Goal: Task Accomplishment & Management: Complete application form

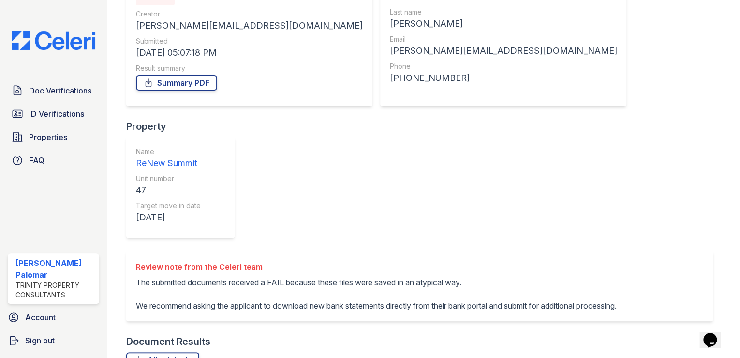
scroll to position [168, 0]
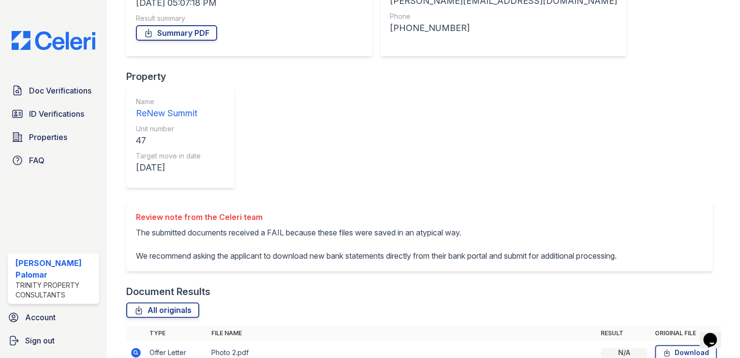
click at [142, 341] on td at bounding box center [135, 353] width 19 height 24
click at [128, 341] on td at bounding box center [135, 353] width 19 height 24
click at [134, 346] on icon at bounding box center [136, 352] width 12 height 12
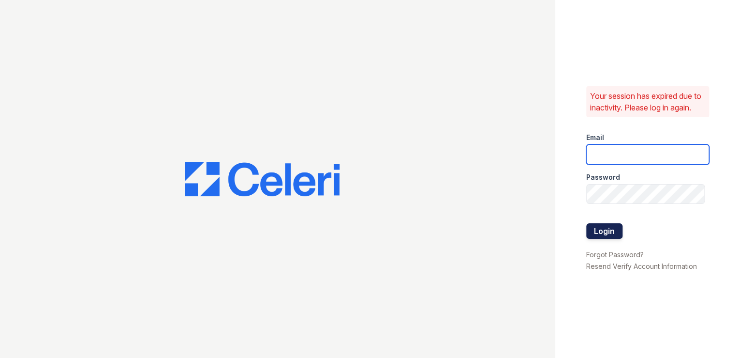
type input "gsencionpalomar@trinity-pm.com"
click at [601, 233] on button "Login" at bounding box center [604, 230] width 36 height 15
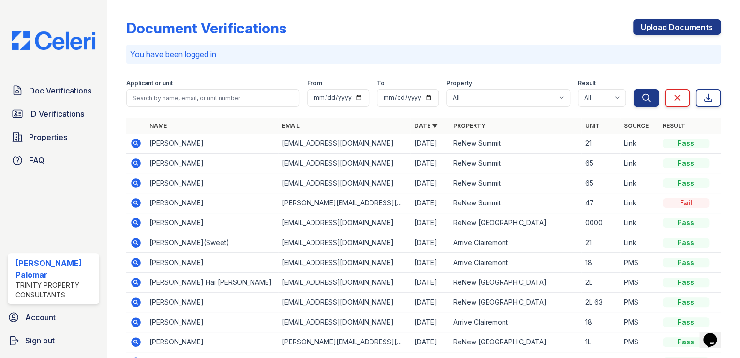
click at [137, 201] on icon at bounding box center [136, 203] width 12 height 12
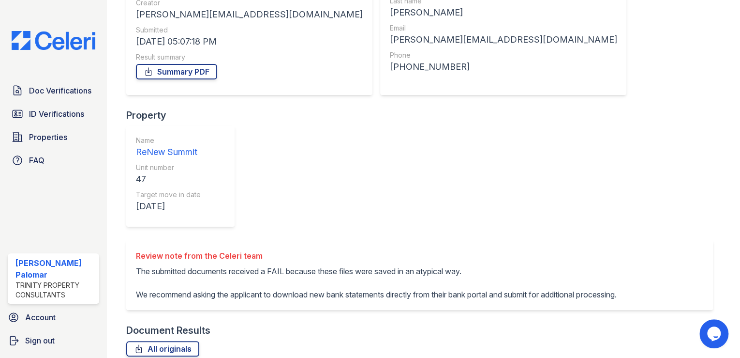
scroll to position [168, 0]
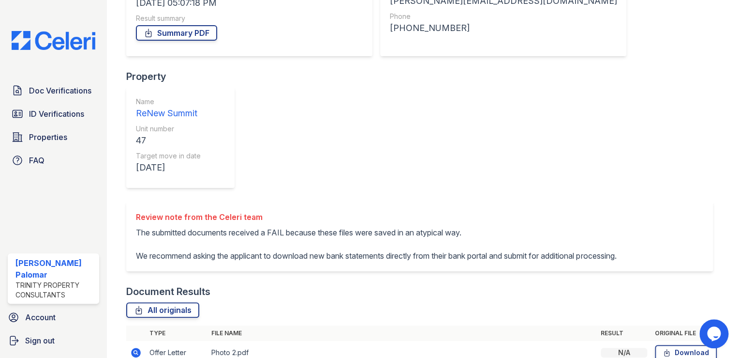
click at [139, 346] on icon at bounding box center [136, 352] width 12 height 12
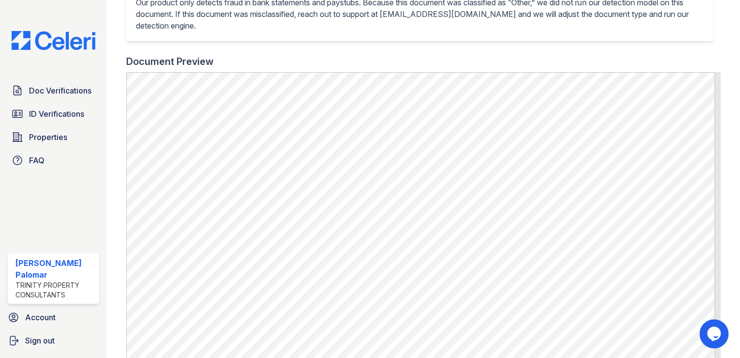
scroll to position [246, 0]
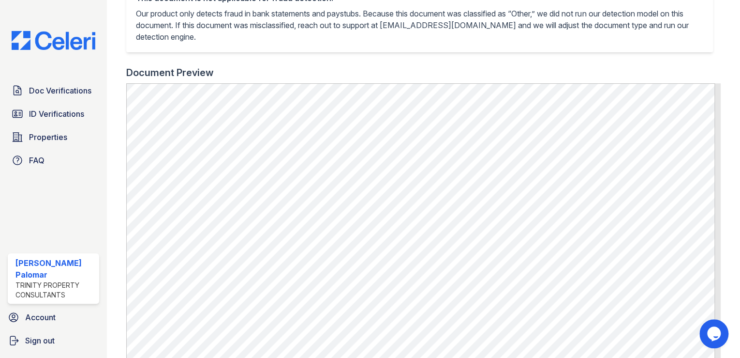
drag, startPoint x: 451, startPoint y: 76, endPoint x: 437, endPoint y: 81, distance: 13.9
click at [451, 76] on div "Document Preview" at bounding box center [423, 73] width 595 height 14
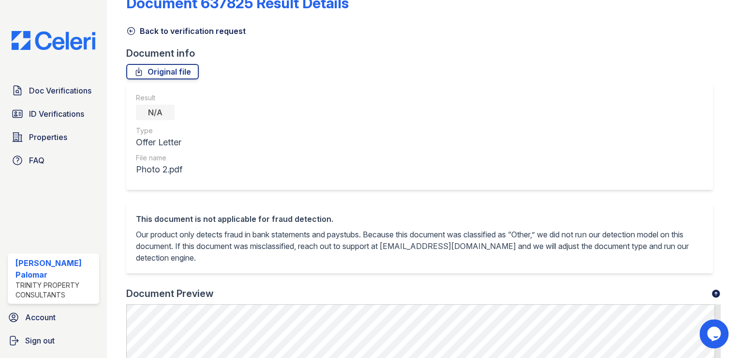
scroll to position [0, 0]
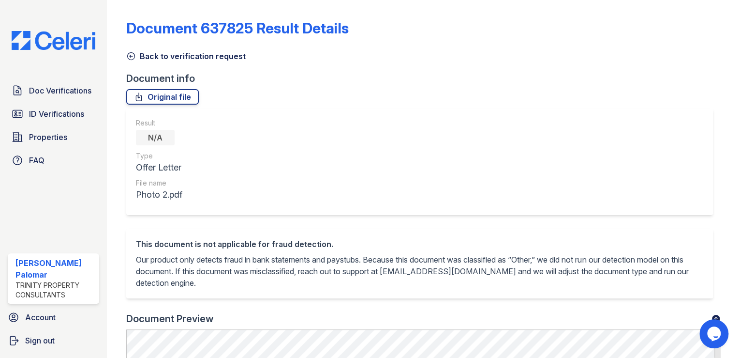
click at [188, 56] on link "Back to verification request" at bounding box center [186, 56] width 120 height 12
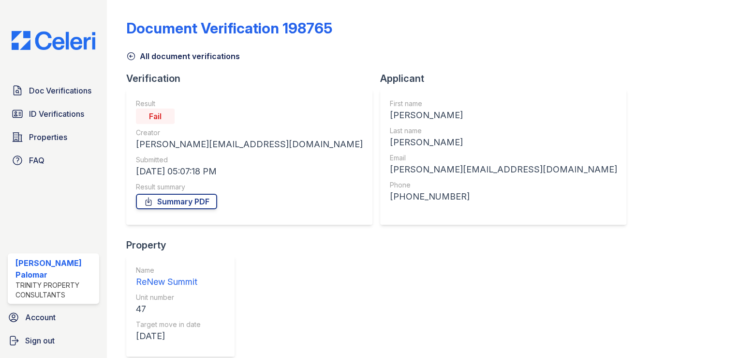
click at [138, 59] on link "All document verifications" at bounding box center [183, 56] width 114 height 12
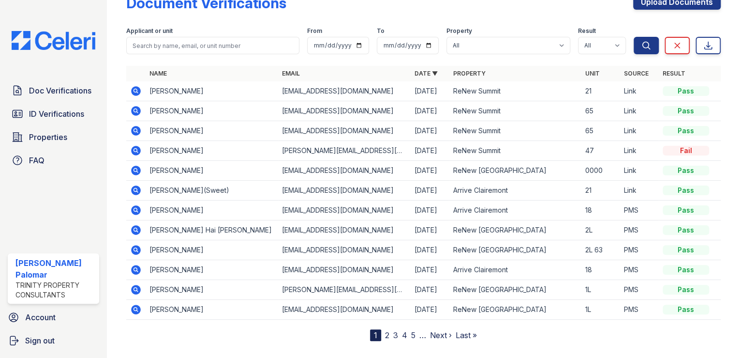
scroll to position [40, 0]
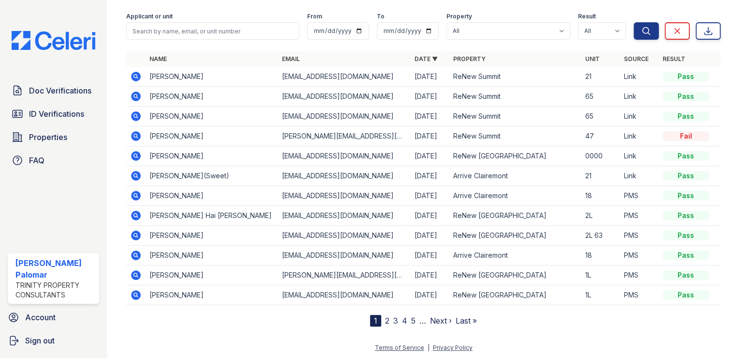
click at [385, 320] on link "2" at bounding box center [387, 321] width 4 height 10
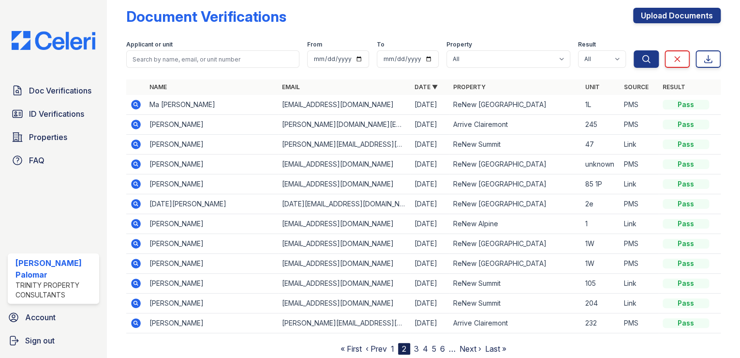
scroll to position [40, 0]
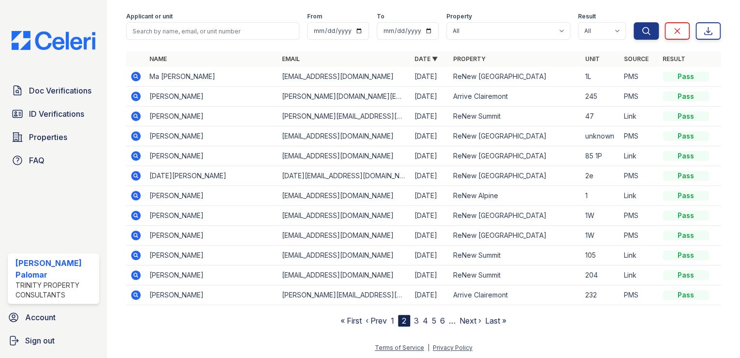
click at [414, 318] on link "3" at bounding box center [416, 321] width 5 height 10
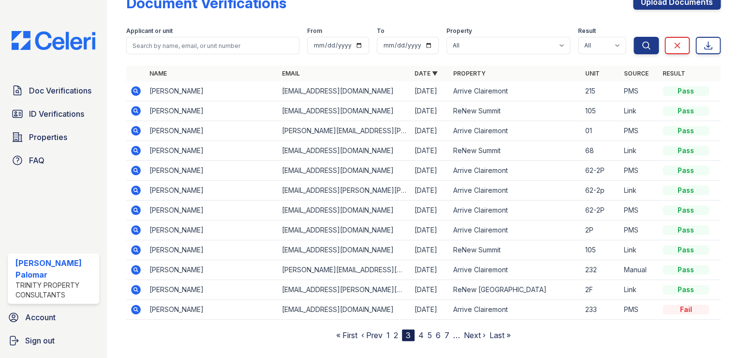
scroll to position [40, 0]
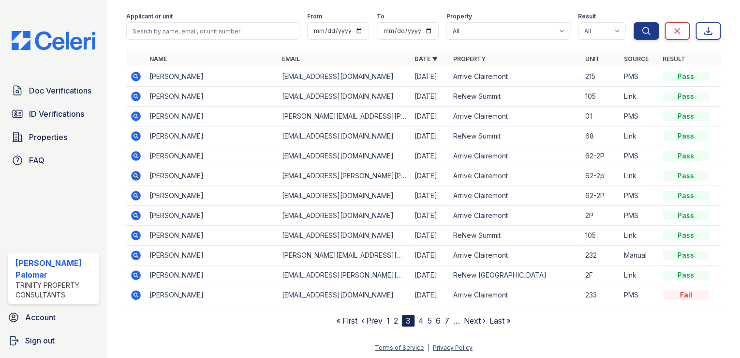
click at [394, 318] on link "2" at bounding box center [396, 321] width 4 height 10
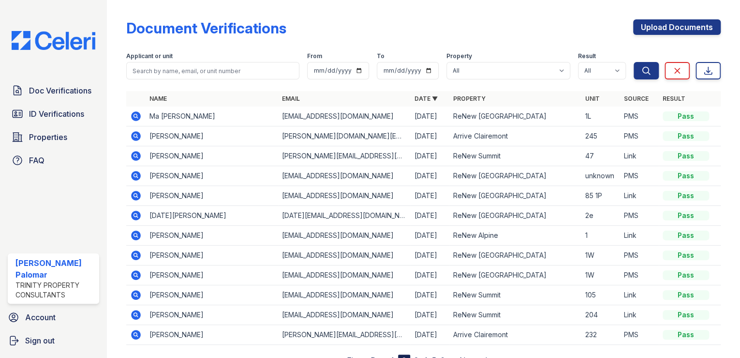
click at [137, 156] on icon at bounding box center [136, 156] width 10 height 10
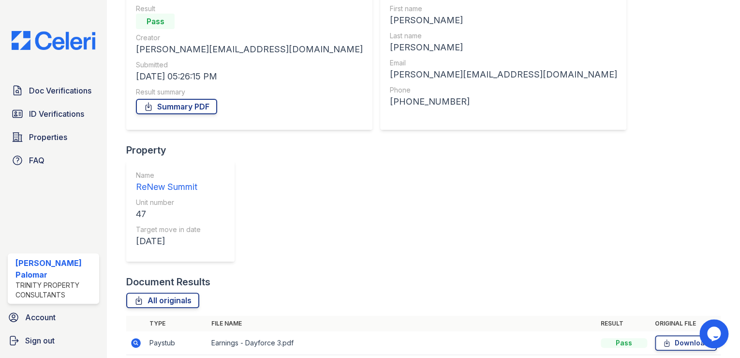
scroll to position [120, 0]
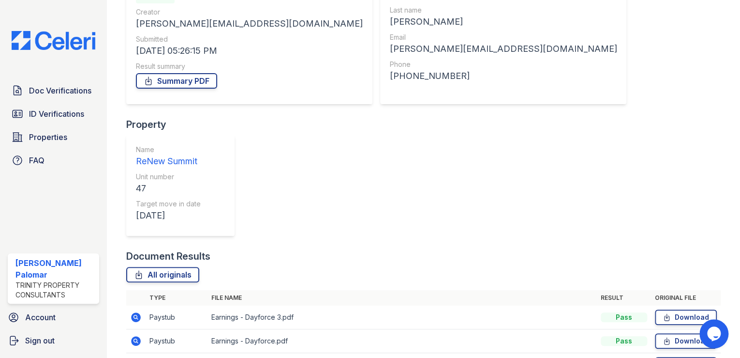
click at [134, 357] on icon at bounding box center [136, 365] width 10 height 10
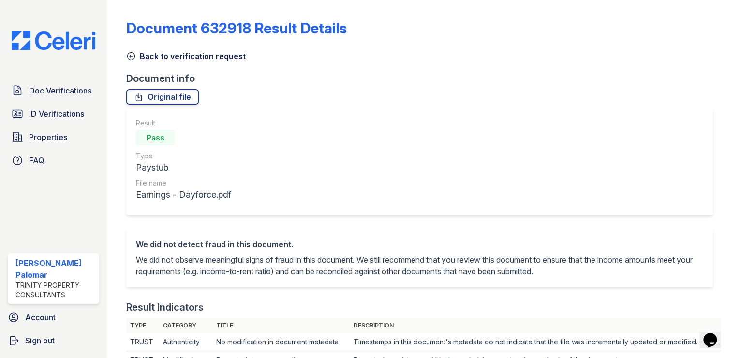
click at [175, 54] on link "Back to verification request" at bounding box center [186, 56] width 120 height 12
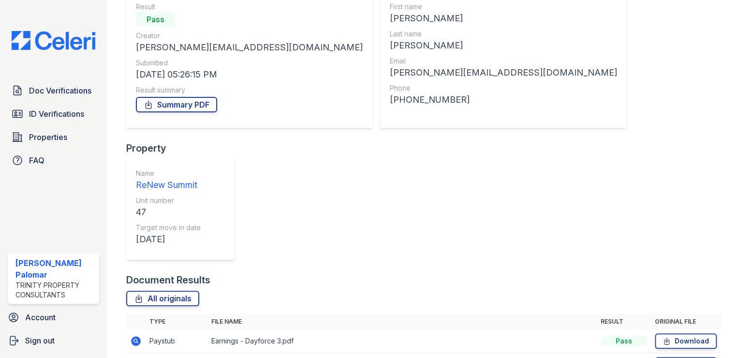
scroll to position [120, 0]
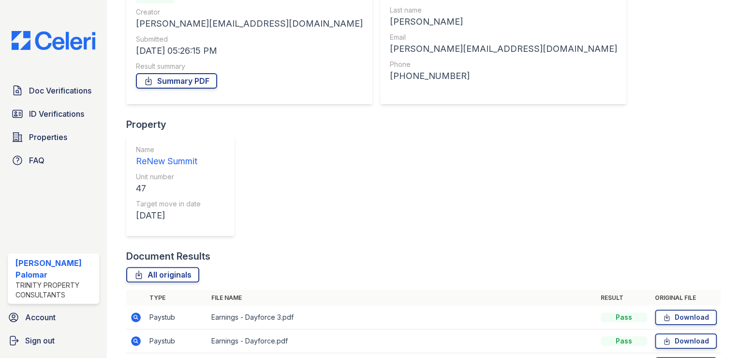
click at [136, 339] on icon at bounding box center [135, 340] width 2 height 2
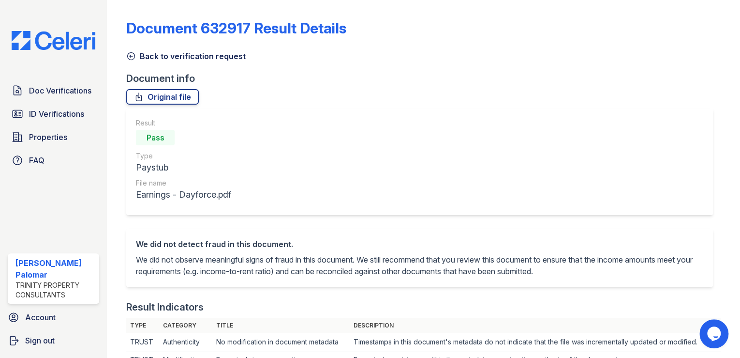
click at [192, 58] on link "Back to verification request" at bounding box center [186, 56] width 120 height 12
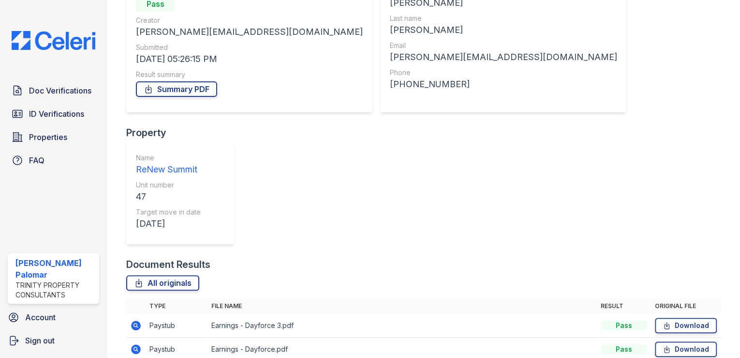
scroll to position [120, 0]
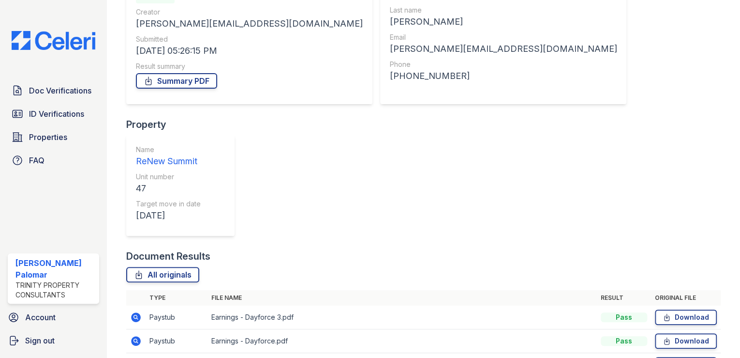
click at [136, 336] on icon at bounding box center [136, 341] width 10 height 10
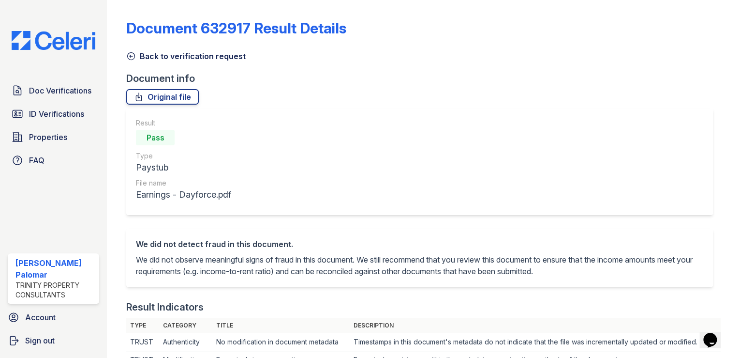
click at [178, 56] on link "Back to verification request" at bounding box center [186, 56] width 120 height 12
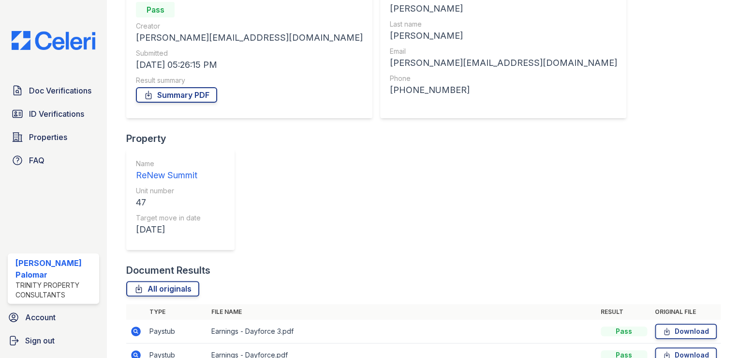
scroll to position [120, 0]
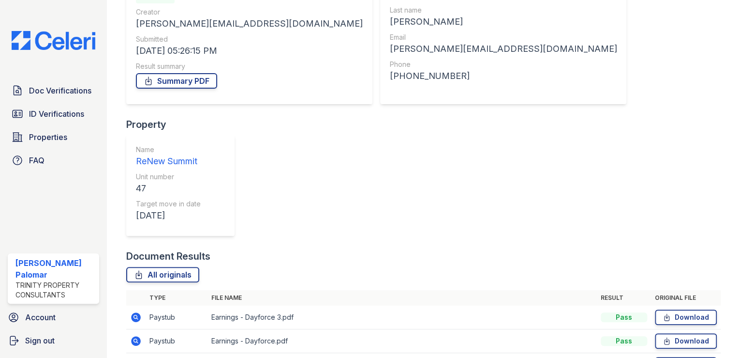
click at [137, 311] on icon at bounding box center [136, 317] width 12 height 12
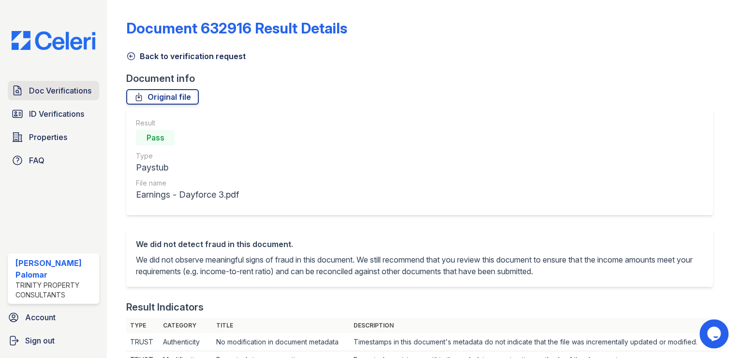
click at [69, 91] on span "Doc Verifications" at bounding box center [60, 91] width 62 height 12
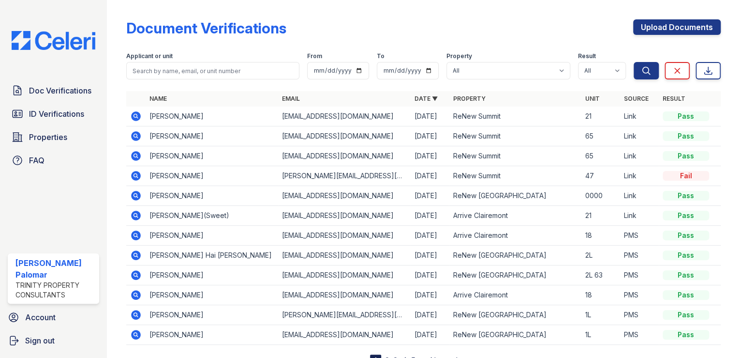
click at [141, 135] on icon at bounding box center [136, 136] width 12 height 12
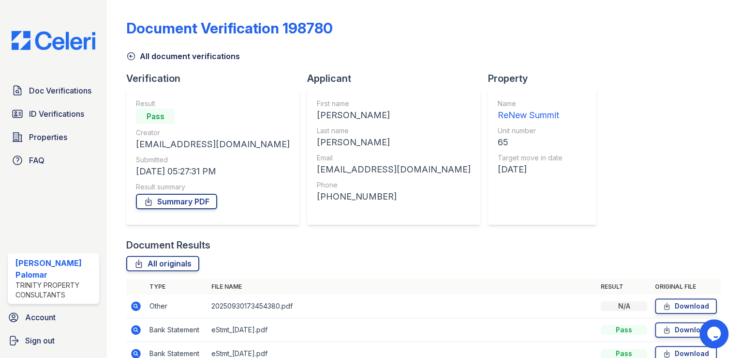
click at [134, 55] on icon at bounding box center [131, 56] width 10 height 10
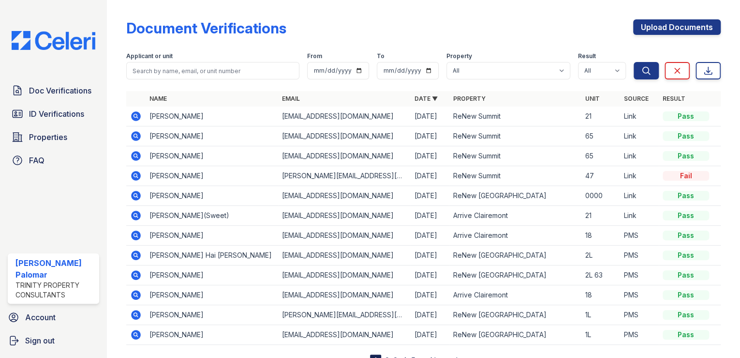
click at [131, 148] on td at bounding box center [135, 156] width 19 height 20
click at [135, 173] on icon at bounding box center [136, 176] width 12 height 12
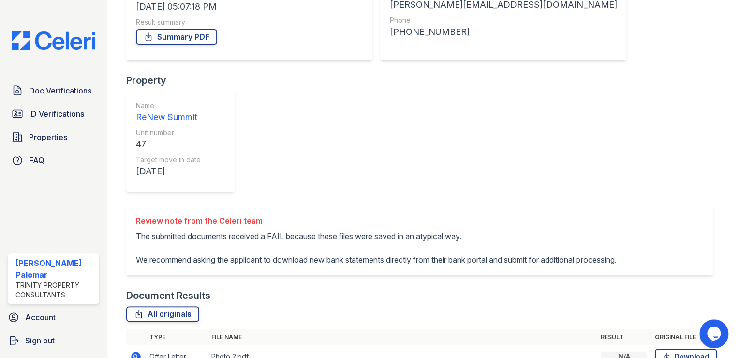
scroll to position [168, 0]
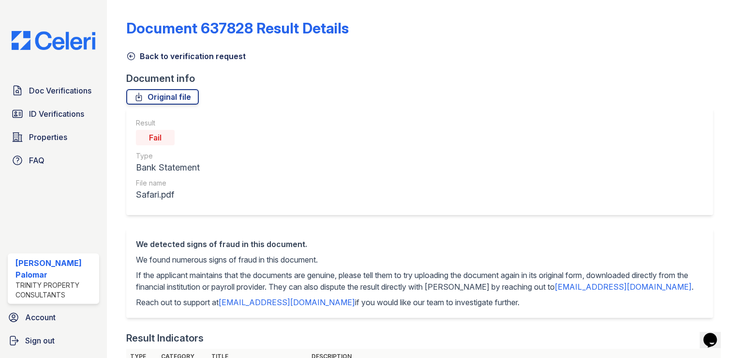
click at [178, 60] on link "Back to verification request" at bounding box center [186, 56] width 120 height 12
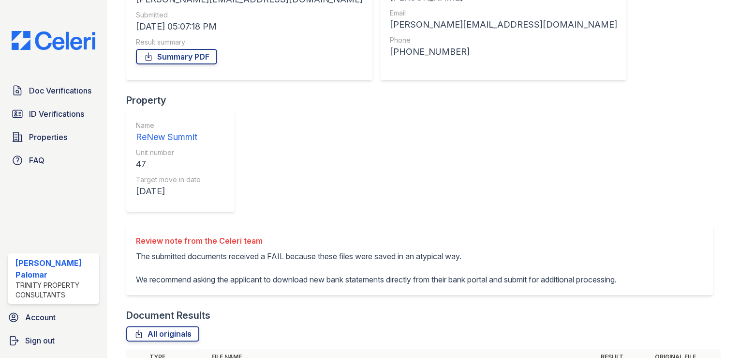
scroll to position [155, 0]
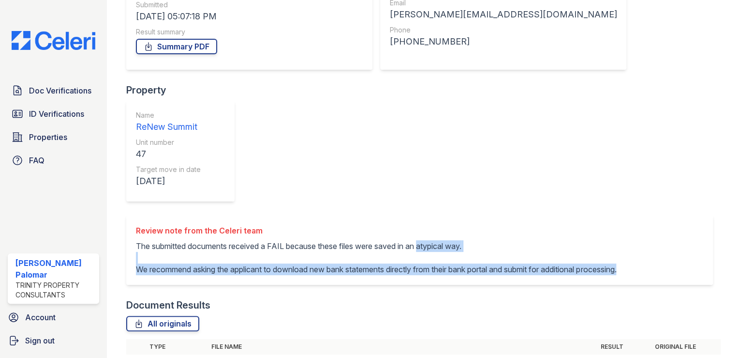
drag, startPoint x: 426, startPoint y: 114, endPoint x: 494, endPoint y: 154, distance: 79.0
click at [494, 240] on p "The submitted documents received a FAIL because these files were saved in an at…" at bounding box center [376, 257] width 481 height 35
drag, startPoint x: 494, startPoint y: 154, endPoint x: 480, endPoint y: 138, distance: 20.9
copy p "atypical way. We recommend asking the applicant to download new bank statements…"
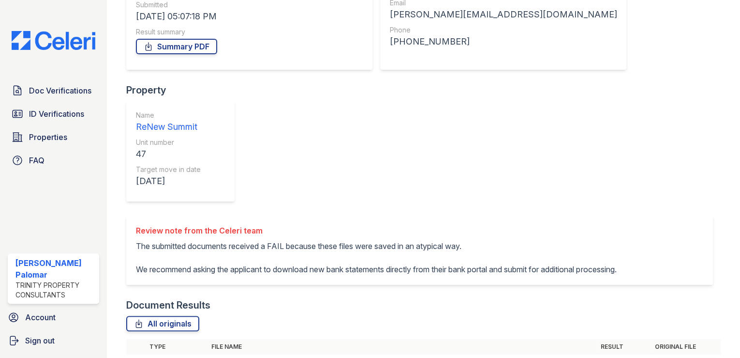
click at [248, 316] on div "All originals" at bounding box center [423, 323] width 595 height 15
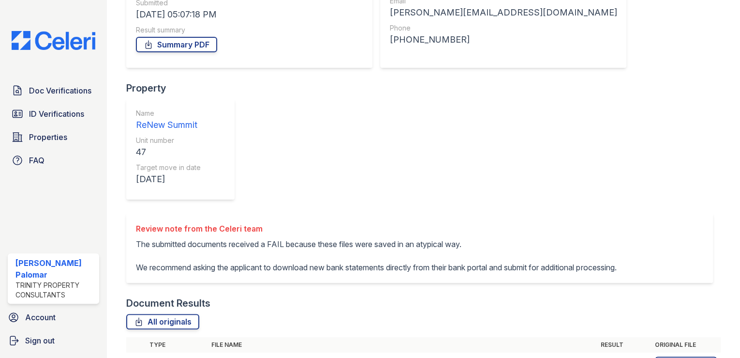
scroll to position [168, 0]
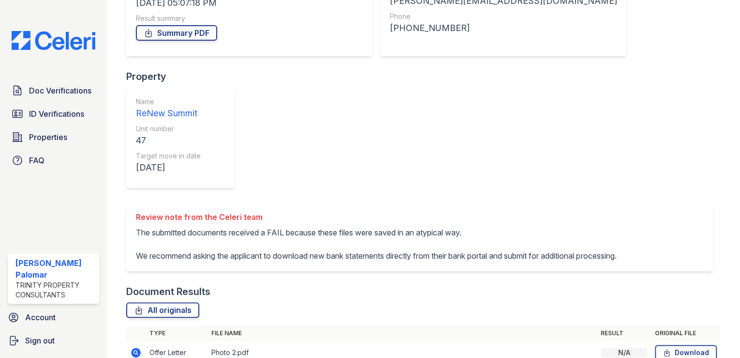
drag, startPoint x: 239, startPoint y: 279, endPoint x: 212, endPoint y: 283, distance: 26.8
drag, startPoint x: 212, startPoint y: 283, endPoint x: 265, endPoint y: 281, distance: 52.8
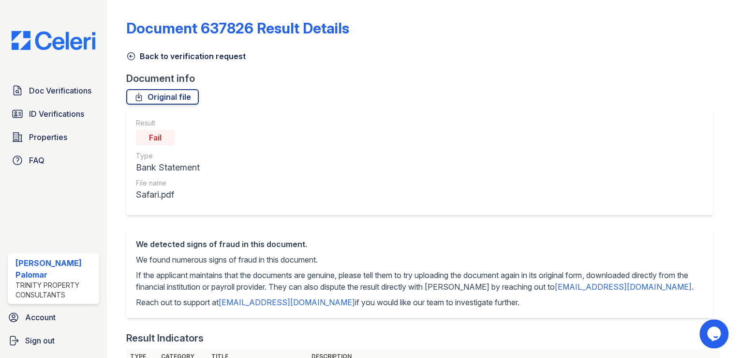
click at [170, 54] on link "Back to verification request" at bounding box center [186, 56] width 120 height 12
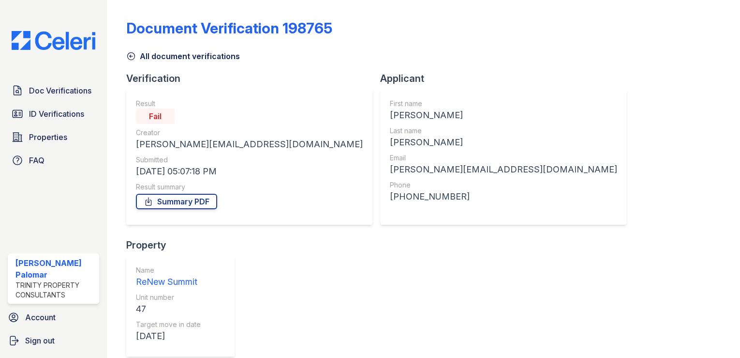
click at [155, 58] on link "All document verifications" at bounding box center [183, 56] width 114 height 12
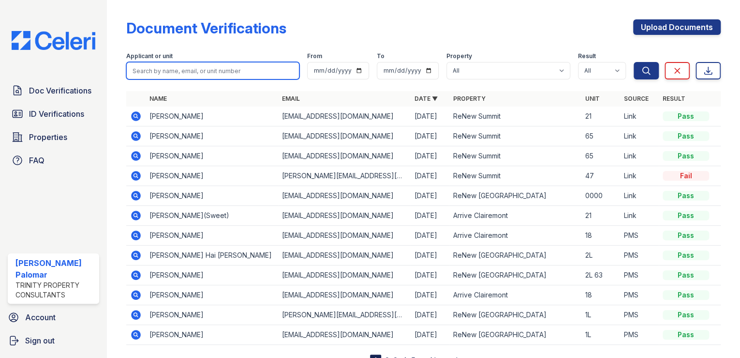
click at [172, 70] on input "search" at bounding box center [212, 70] width 173 height 17
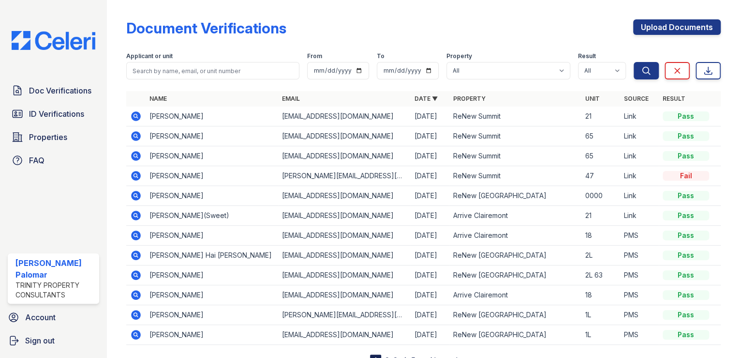
click at [190, 55] on div "Applicant or unit" at bounding box center [212, 57] width 173 height 10
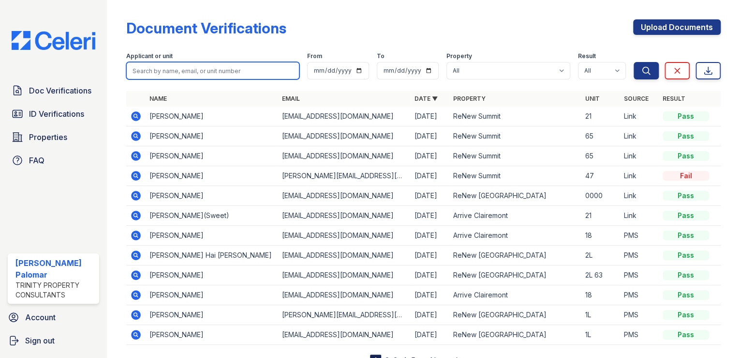
click at [229, 71] on input "search" at bounding box center [212, 70] width 173 height 17
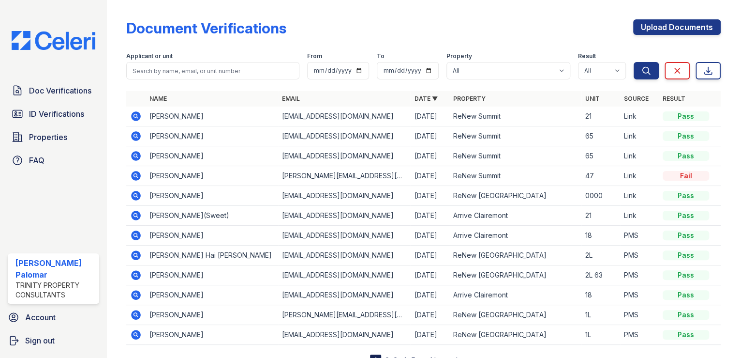
click at [246, 52] on div "Applicant or unit" at bounding box center [212, 57] width 173 height 10
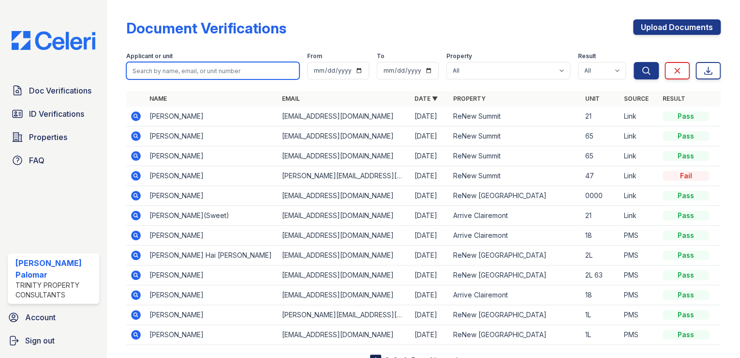
click at [248, 64] on input "search" at bounding box center [212, 70] width 173 height 17
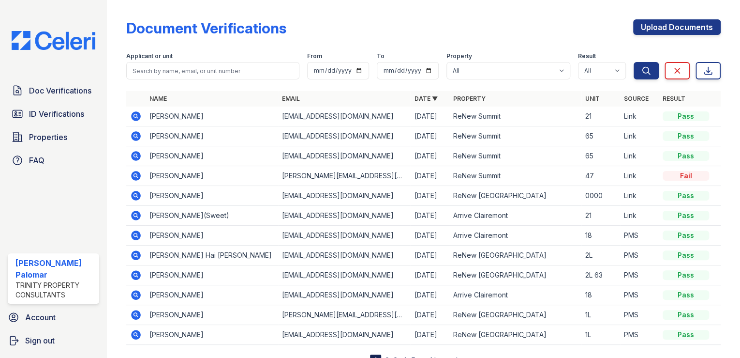
click at [251, 55] on div "Applicant or unit" at bounding box center [212, 57] width 173 height 10
click at [137, 175] on icon at bounding box center [136, 176] width 12 height 12
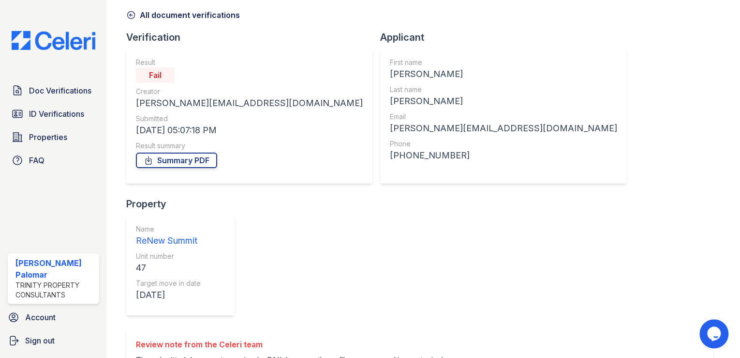
scroll to position [168, 0]
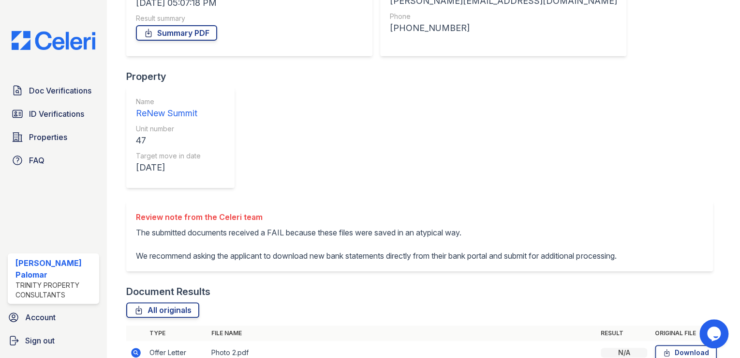
click at [136, 346] on icon at bounding box center [136, 352] width 12 height 12
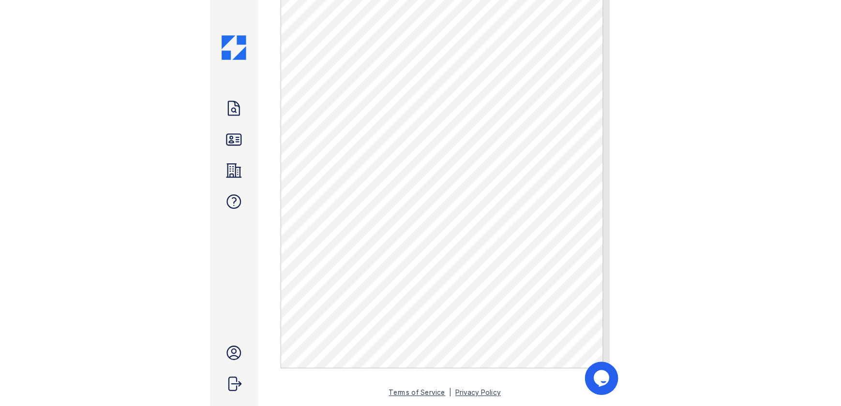
scroll to position [362, 0]
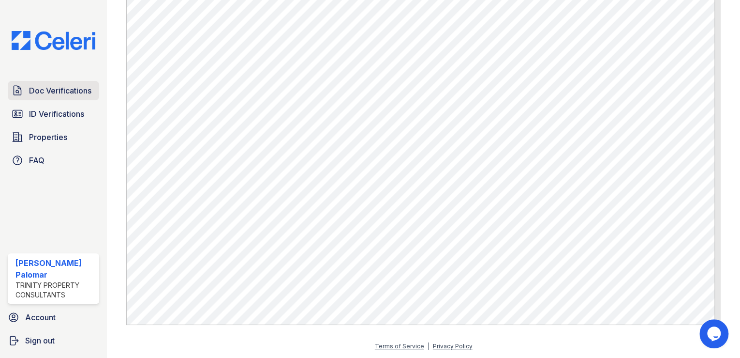
click at [64, 93] on span "Doc Verifications" at bounding box center [60, 91] width 62 height 12
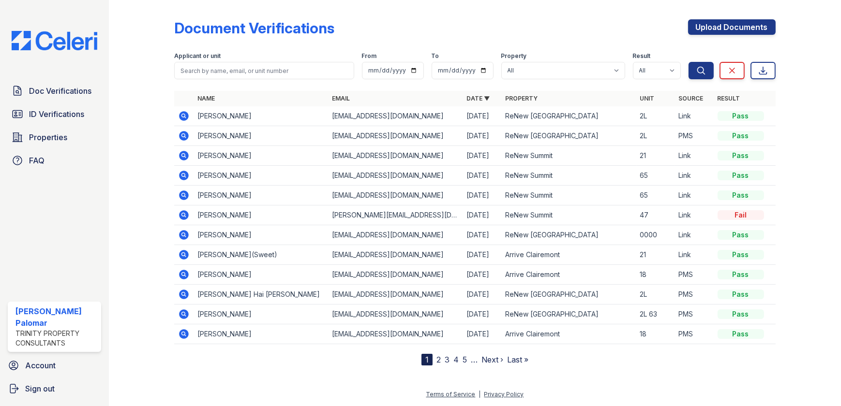
drag, startPoint x: 721, startPoint y: 0, endPoint x: 185, endPoint y: 216, distance: 578.1
click at [185, 216] on icon at bounding box center [184, 216] width 12 height 12
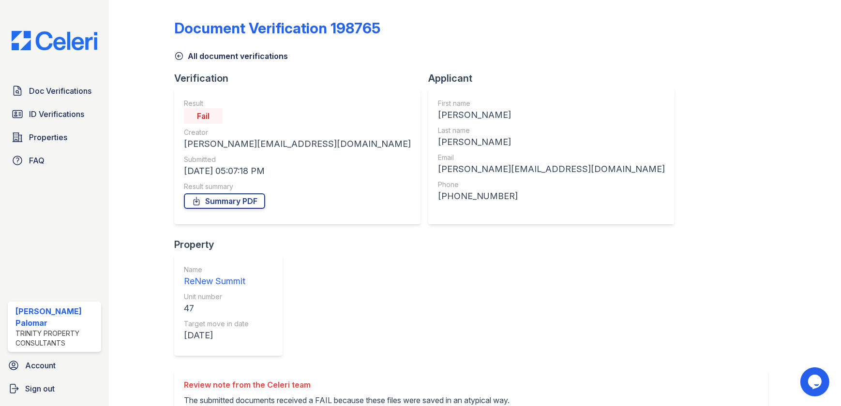
click at [177, 56] on icon at bounding box center [179, 56] width 7 height 7
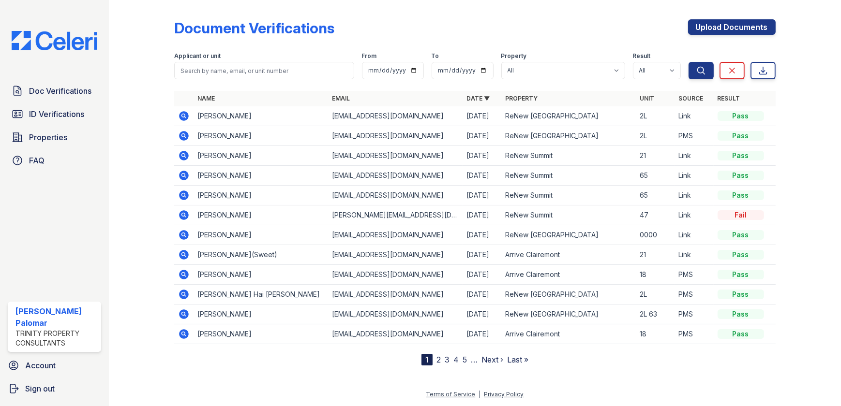
click at [185, 194] on icon at bounding box center [185, 196] width 10 height 10
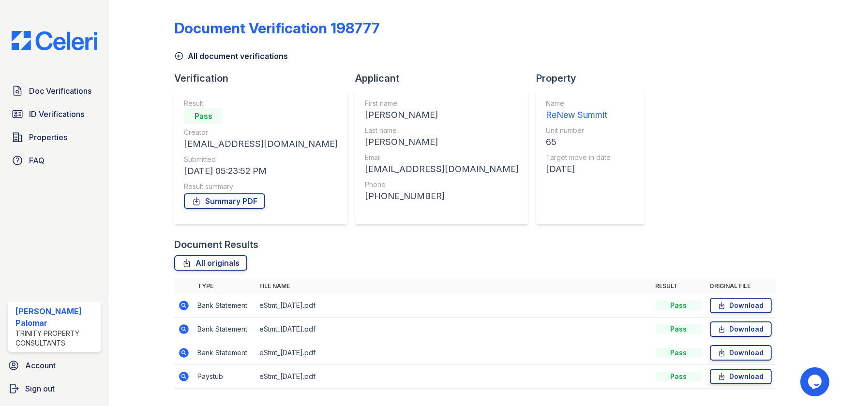
click at [183, 54] on icon at bounding box center [179, 56] width 10 height 10
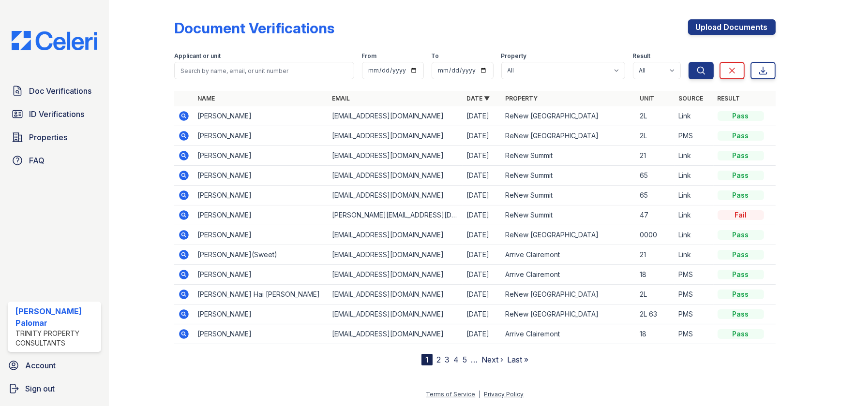
click at [438, 359] on link "2" at bounding box center [438, 360] width 4 height 10
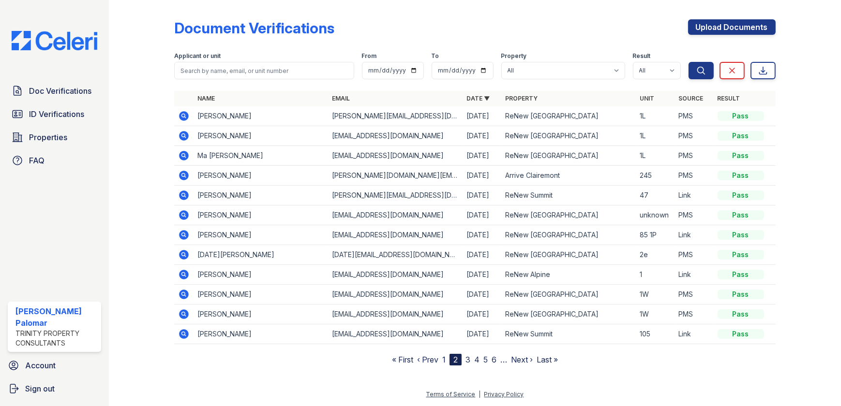
click at [184, 196] on icon at bounding box center [184, 196] width 12 height 12
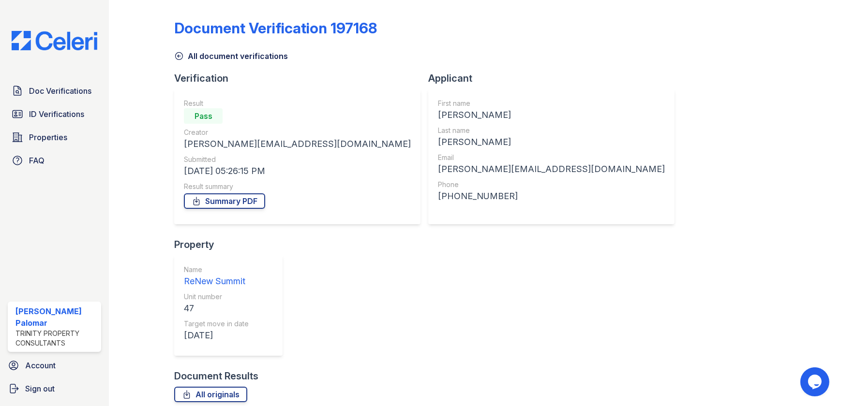
click at [200, 61] on link "All document verifications" at bounding box center [231, 56] width 114 height 12
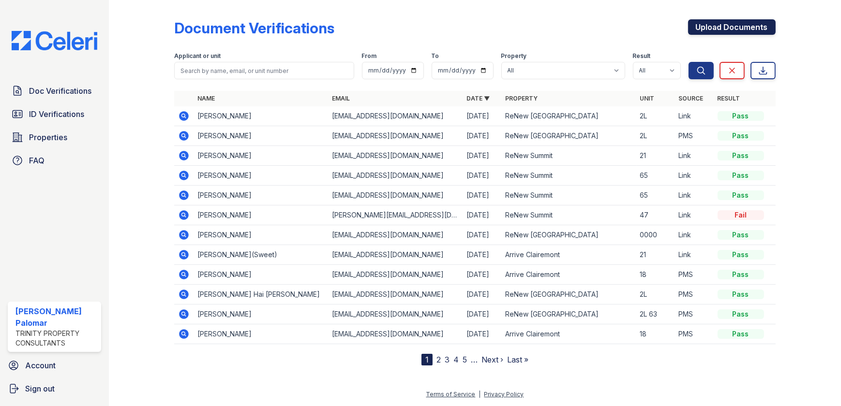
click at [741, 24] on link "Upload Documents" at bounding box center [732, 26] width 88 height 15
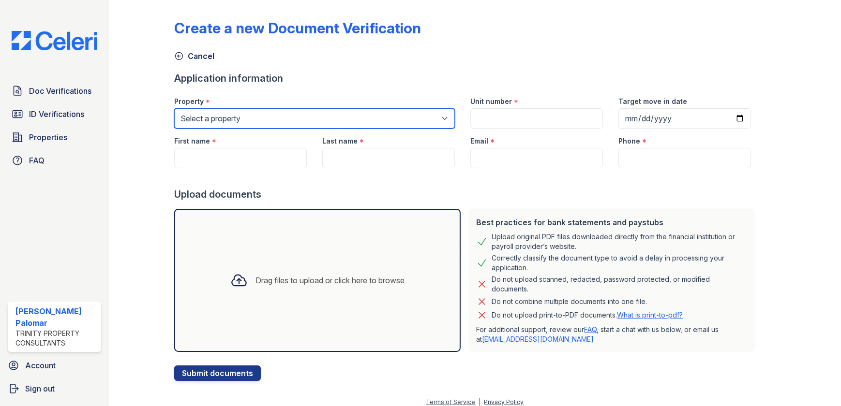
click at [285, 116] on select "Select a property Arrive Clairemont ReNew Alpine ReNew Serra Mesa ReNew Summit" at bounding box center [314, 118] width 281 height 20
select select "26"
click at [174, 108] on select "Select a property Arrive Clairemont ReNew Alpine ReNew Serra Mesa ReNew Summit" at bounding box center [314, 118] width 281 height 20
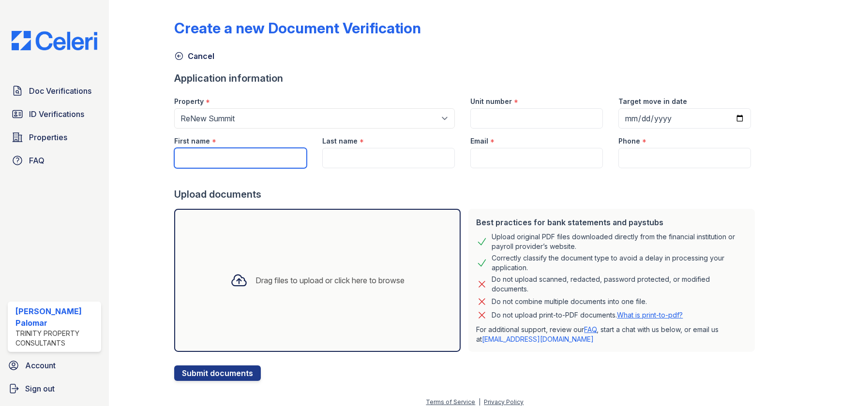
click at [258, 156] on input "First name" at bounding box center [240, 158] width 133 height 20
click at [256, 157] on input "First name" at bounding box center [240, 158] width 133 height 20
type input "[PERSON_NAME]"
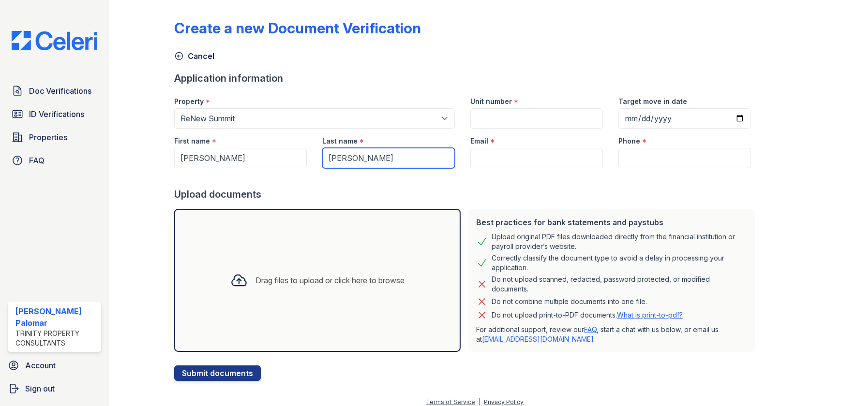
type input "[PERSON_NAME]"
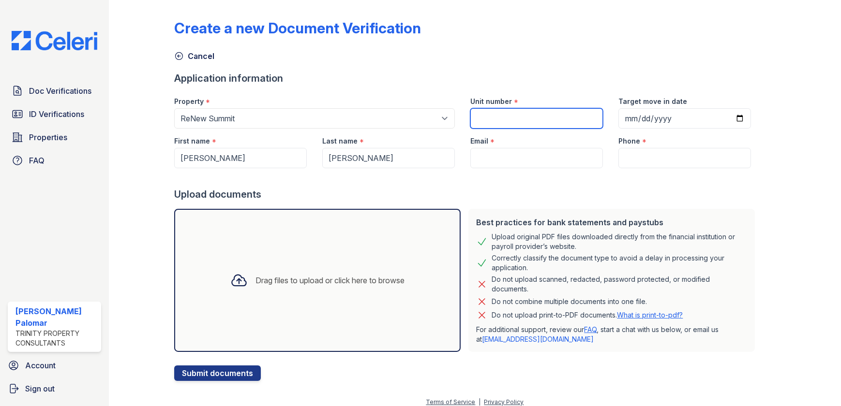
click at [530, 124] on input "Unit number" at bounding box center [536, 118] width 133 height 20
type input "47"
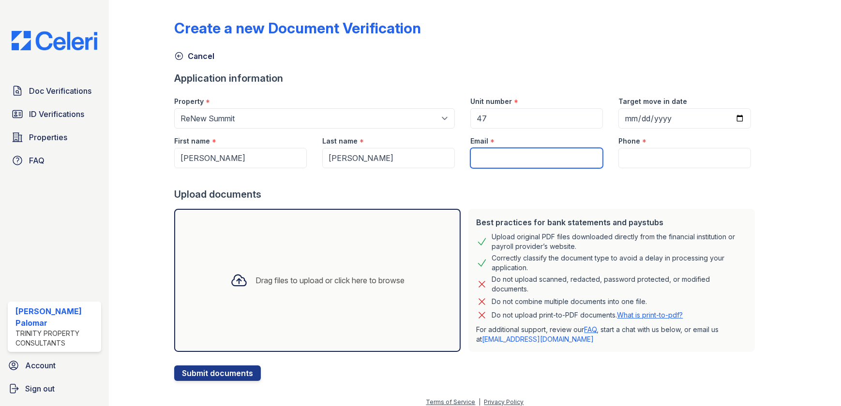
click at [538, 154] on input "Email" at bounding box center [536, 158] width 133 height 20
click at [537, 143] on div "Email *" at bounding box center [536, 138] width 133 height 19
click at [541, 154] on input "Email" at bounding box center [536, 158] width 133 height 20
paste input "[PERSON_NAME][EMAIL_ADDRESS][DOMAIN_NAME]"
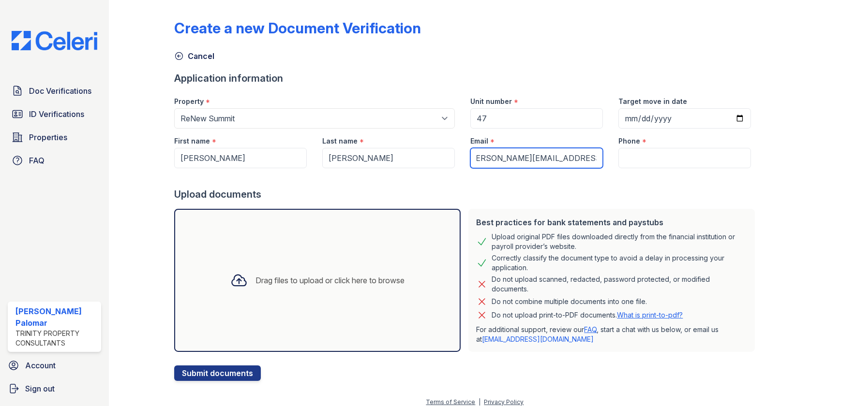
type input "[PERSON_NAME][EMAIL_ADDRESS][DOMAIN_NAME]"
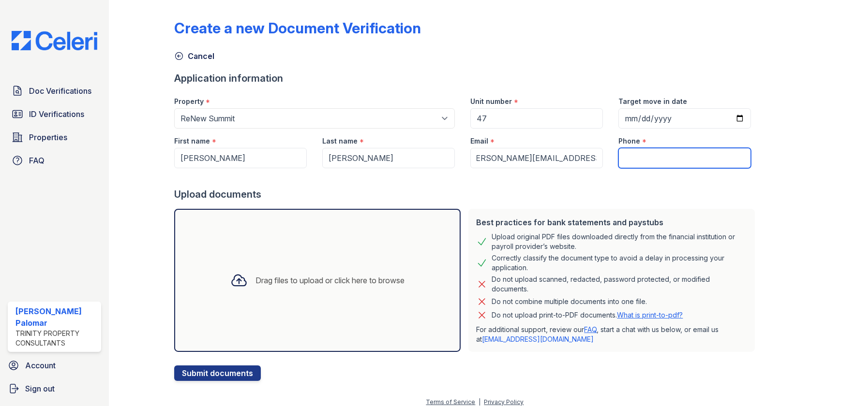
click at [639, 160] on input "Phone" at bounding box center [684, 158] width 133 height 20
paste input "(619) 715-2640"
type input "(619) 715-2640"
click at [255, 235] on div "Drag files to upload or click here to browse" at bounding box center [317, 280] width 286 height 143
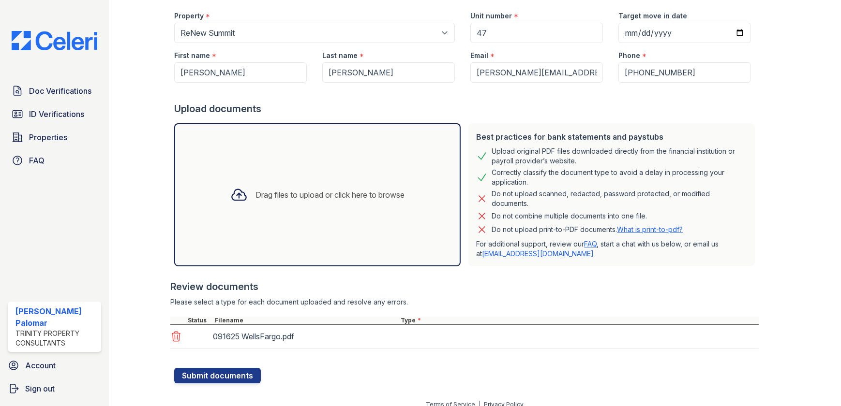
scroll to position [95, 0]
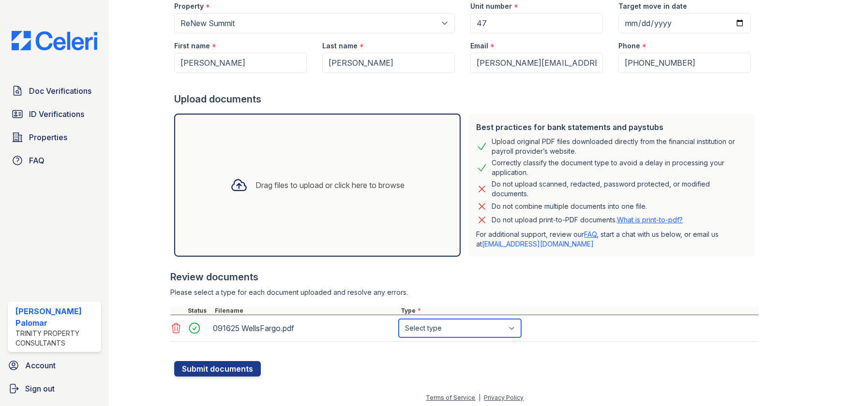
click at [483, 329] on select "Select type Paystub Bank Statement Offer Letter Tax Documents Benefit Award Let…" at bounding box center [460, 328] width 122 height 18
select select "bank_statement"
click at [399, 319] on select "Select type Paystub Bank Statement Offer Letter Tax Documents Benefit Award Let…" at bounding box center [460, 328] width 122 height 18
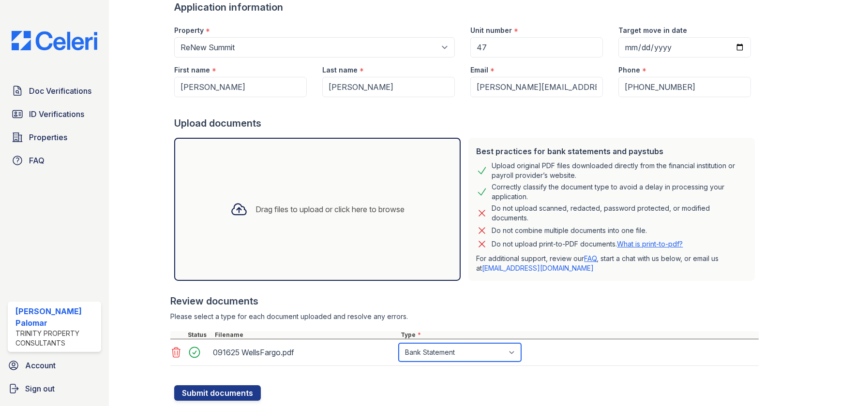
scroll to position [51, 0]
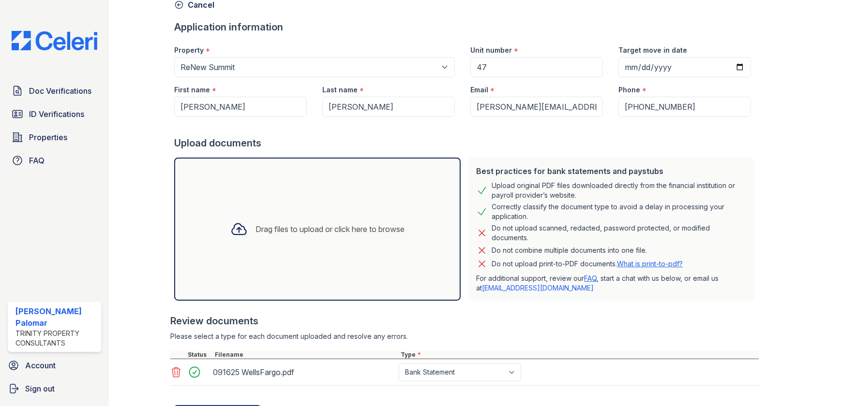
click at [295, 249] on div "Drag files to upload or click here to browse" at bounding box center [317, 229] width 286 height 143
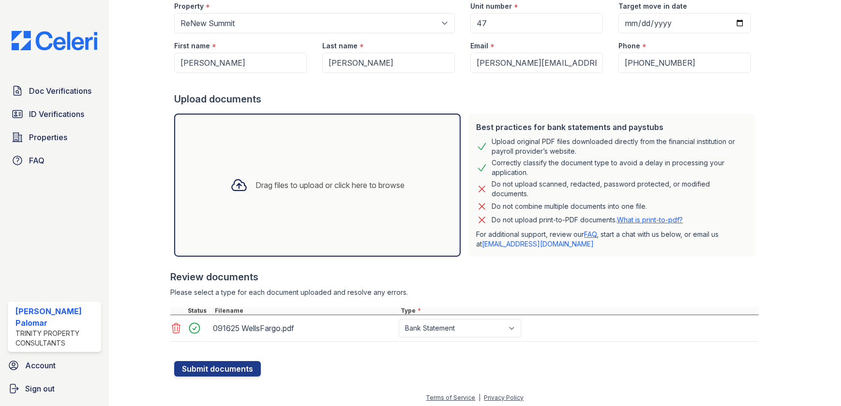
scroll to position [98, 0]
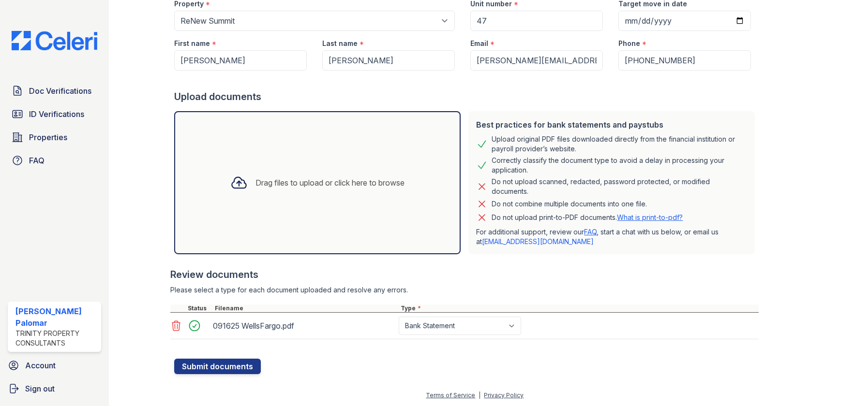
click at [304, 194] on div "Drag files to upload or click here to browse" at bounding box center [318, 182] width 190 height 33
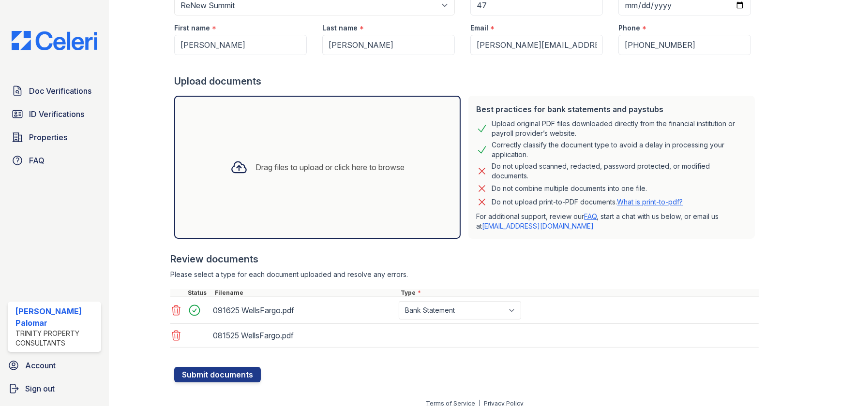
scroll to position [121, 0]
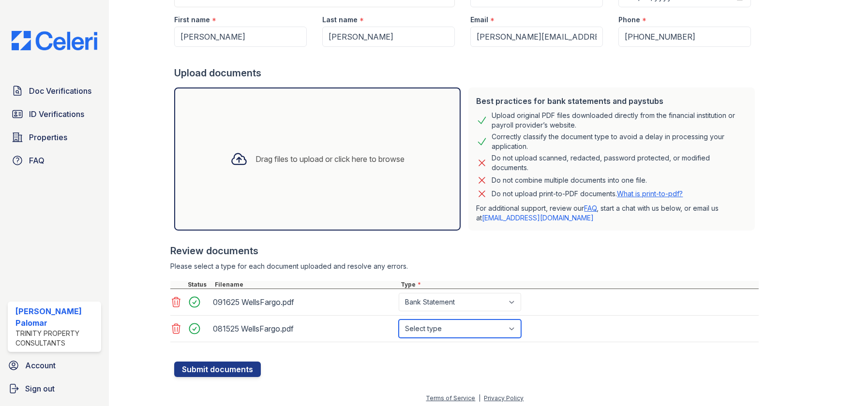
click at [421, 335] on select "Select type Paystub Bank Statement Offer Letter Tax Documents Benefit Award Let…" at bounding box center [460, 329] width 122 height 18
select select "bank_statement"
click at [399, 320] on select "Select type Paystub Bank Statement Offer Letter Tax Documents Benefit Award Let…" at bounding box center [460, 329] width 122 height 18
click at [306, 166] on div "Drag files to upload or click here to browse" at bounding box center [318, 159] width 190 height 33
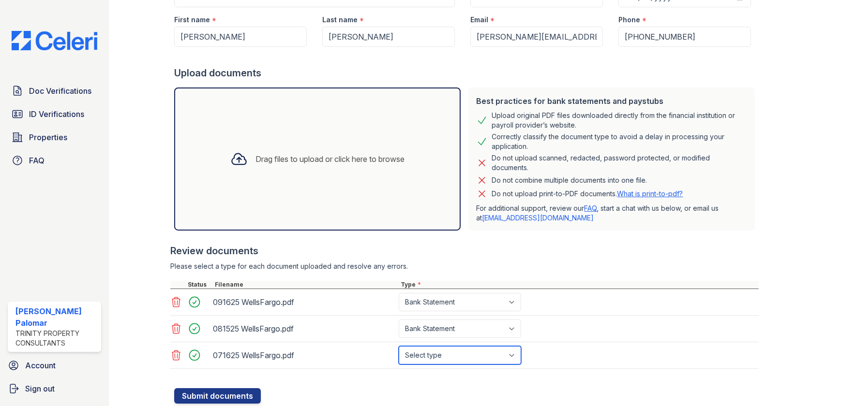
click at [451, 355] on select "Select type Paystub Bank Statement Offer Letter Tax Documents Benefit Award Let…" at bounding box center [460, 355] width 122 height 18
select select "bank_statement"
click at [399, 346] on select "Select type Paystub Bank Statement Offer Letter Tax Documents Benefit Award Let…" at bounding box center [460, 355] width 122 height 18
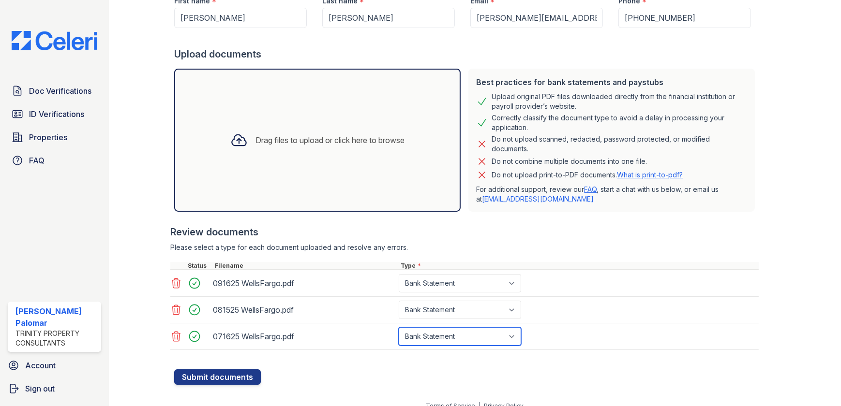
scroll to position [151, 0]
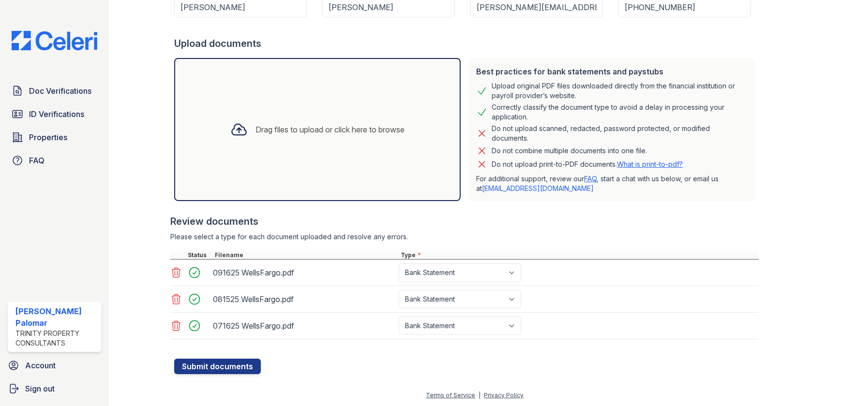
click at [344, 131] on div "Drag files to upload or click here to browse" at bounding box center [329, 130] width 149 height 12
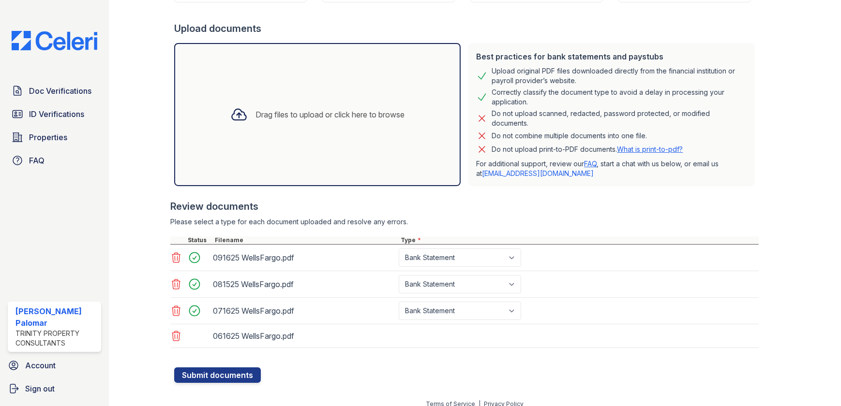
scroll to position [174, 0]
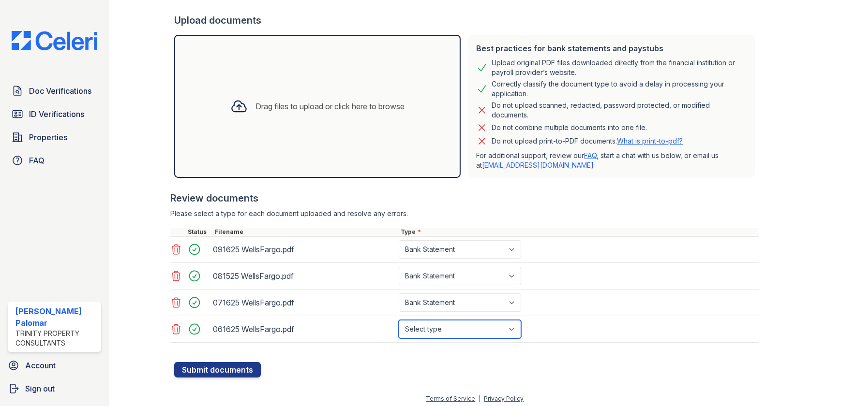
click at [425, 326] on select "Select type Paystub Bank Statement Offer Letter Tax Documents Benefit Award Let…" at bounding box center [460, 329] width 122 height 18
select select "bank_statement"
click at [399, 320] on select "Select type Paystub Bank Statement Offer Letter Tax Documents Benefit Award Let…" at bounding box center [460, 329] width 122 height 18
click at [448, 209] on div "Please select a type for each document uploaded and resolve any errors." at bounding box center [464, 214] width 588 height 10
click at [237, 369] on button "Submit documents" at bounding box center [217, 369] width 87 height 15
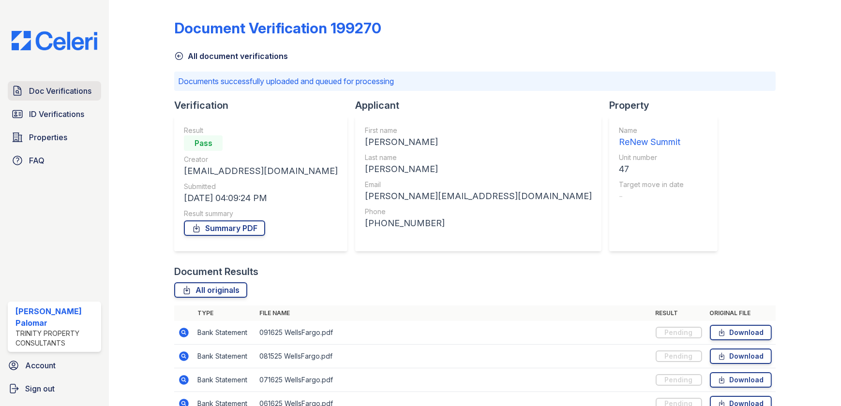
click at [59, 92] on span "Doc Verifications" at bounding box center [60, 91] width 62 height 12
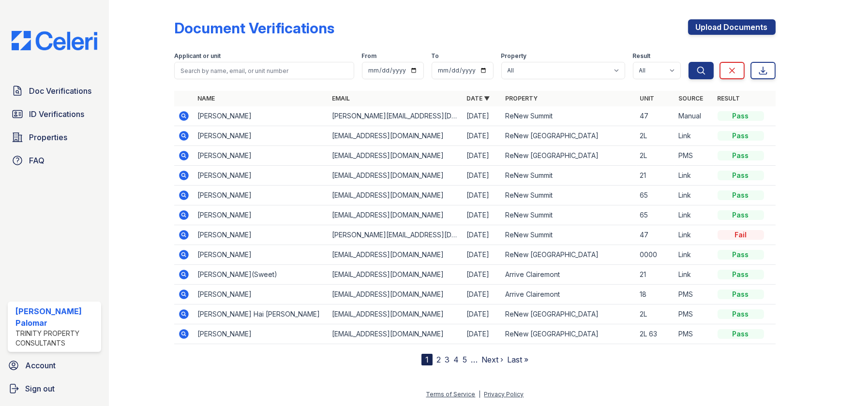
click at [185, 117] on icon at bounding box center [184, 116] width 12 height 12
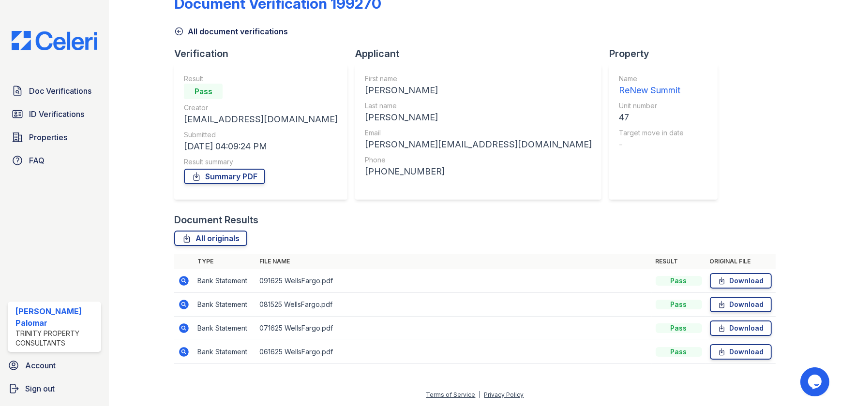
click at [183, 276] on icon at bounding box center [185, 281] width 10 height 10
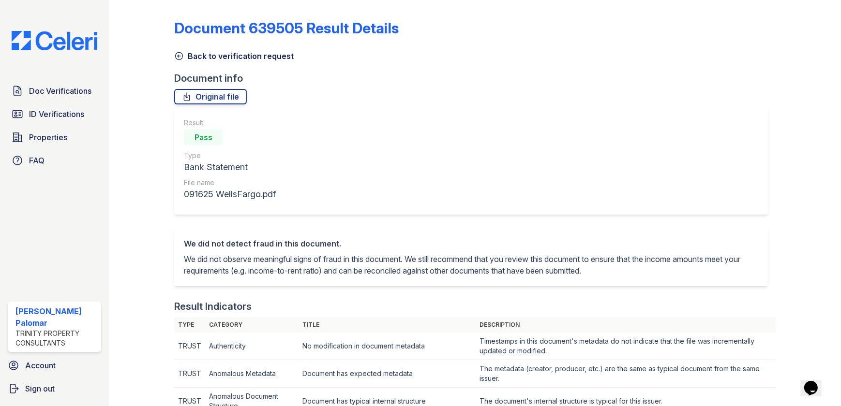
click at [196, 58] on link "Back to verification request" at bounding box center [234, 56] width 120 height 12
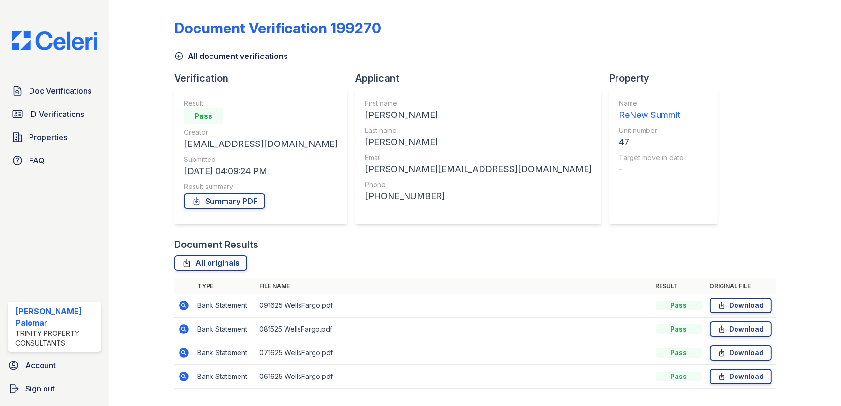
click at [178, 60] on icon at bounding box center [179, 56] width 7 height 7
